Goal: Task Accomplishment & Management: Use online tool/utility

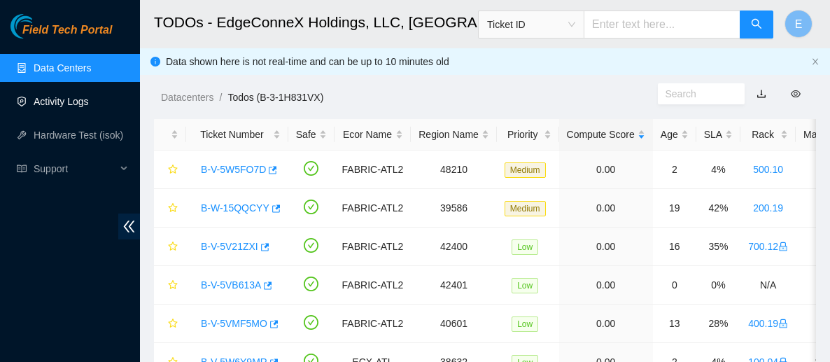
scroll to position [99, 0]
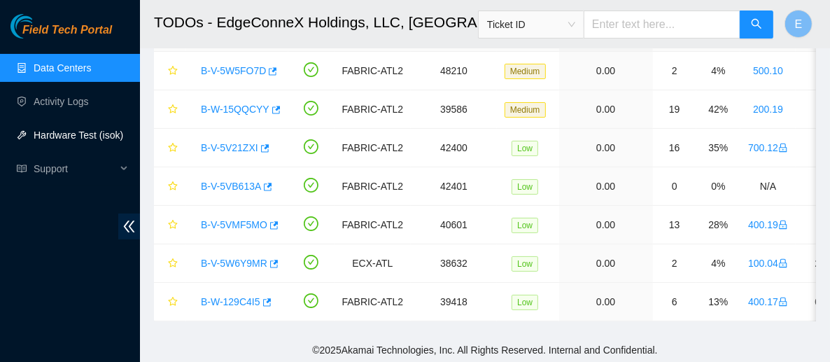
click at [73, 134] on link "Hardware Test (isok)" at bounding box center [79, 134] width 90 height 11
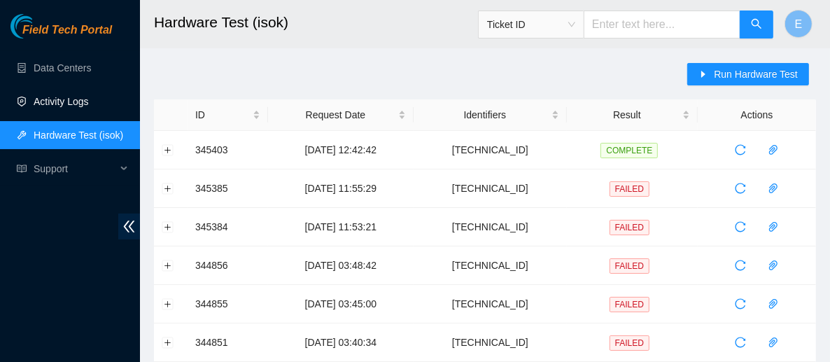
click at [82, 107] on link "Activity Logs" at bounding box center [61, 101] width 55 height 11
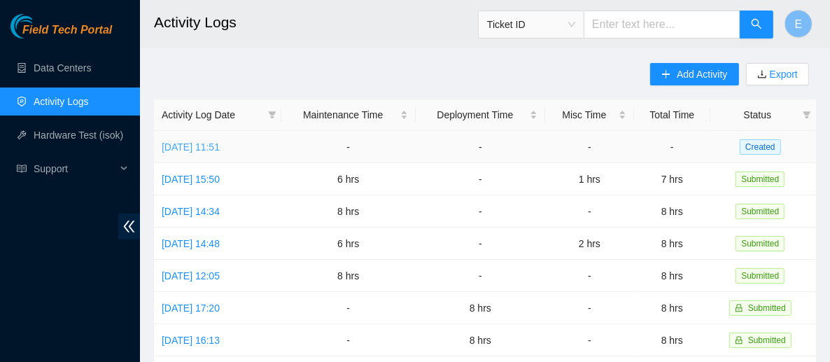
click at [174, 147] on link "Thu, 02 Oct 2025 11:51" at bounding box center [191, 146] width 58 height 11
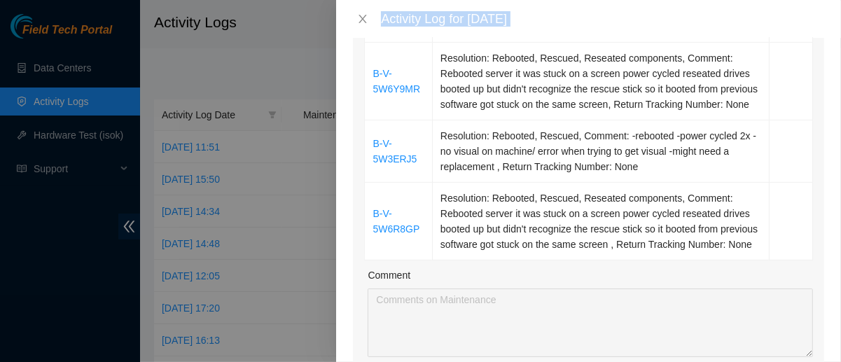
scroll to position [561, 0]
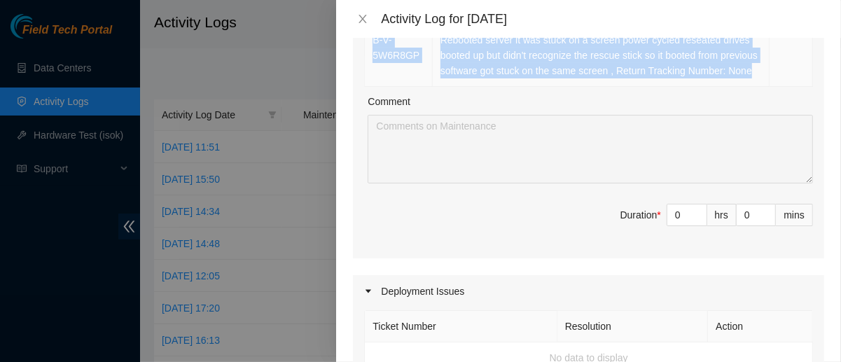
drag, startPoint x: 367, startPoint y: 66, endPoint x: 569, endPoint y: 104, distance: 205.8
copy tbody "B-V-5VMW52D Resolution: Rebooted, Rescued, Comment: Rebooted server Rescued and…"
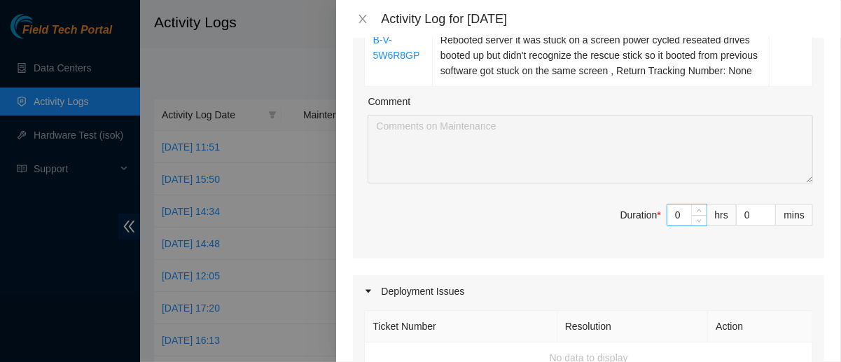
click at [673, 225] on input "0" at bounding box center [686, 214] width 39 height 21
type input "9"
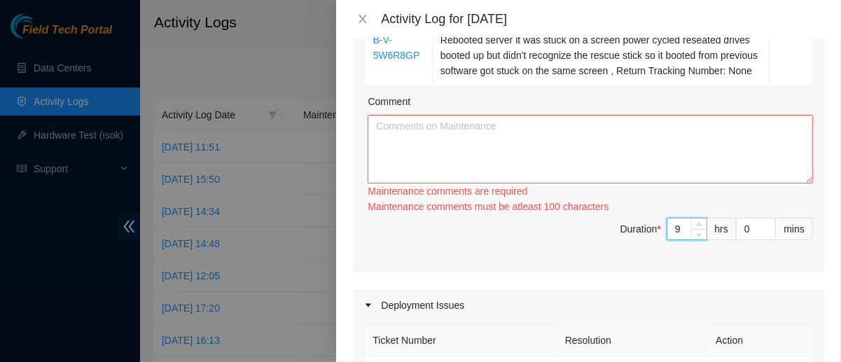
type input "9"
click at [567, 178] on textarea "Comment" at bounding box center [589, 149] width 445 height 69
paste textarea "B-V-5VMW52D Resolution: Rebooted, Rescued, Comment: Rebooted server Rescued and…"
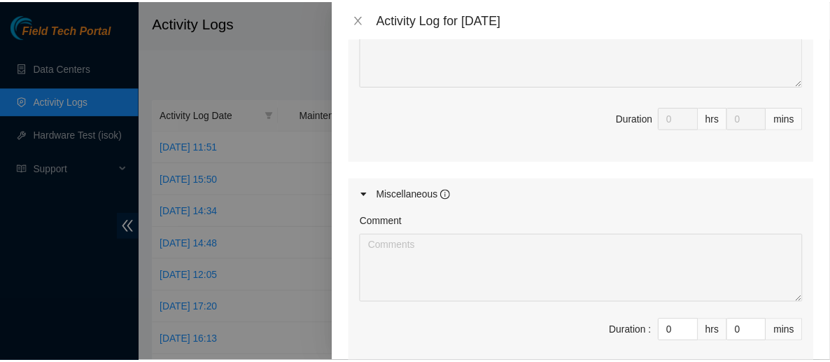
scroll to position [1135, 0]
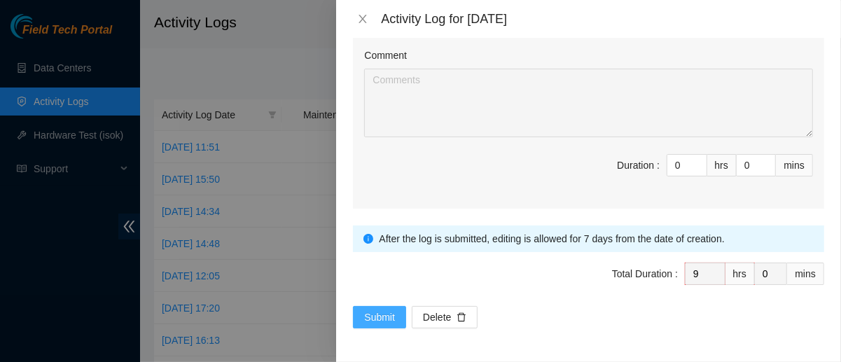
type textarea "B-V-5VMW52D Resolution: Rebooted, Rescued, Comment: Rebooted server Rescued and…"
click at [392, 318] on span "Submit" at bounding box center [379, 316] width 31 height 15
